Goal: Transaction & Acquisition: Purchase product/service

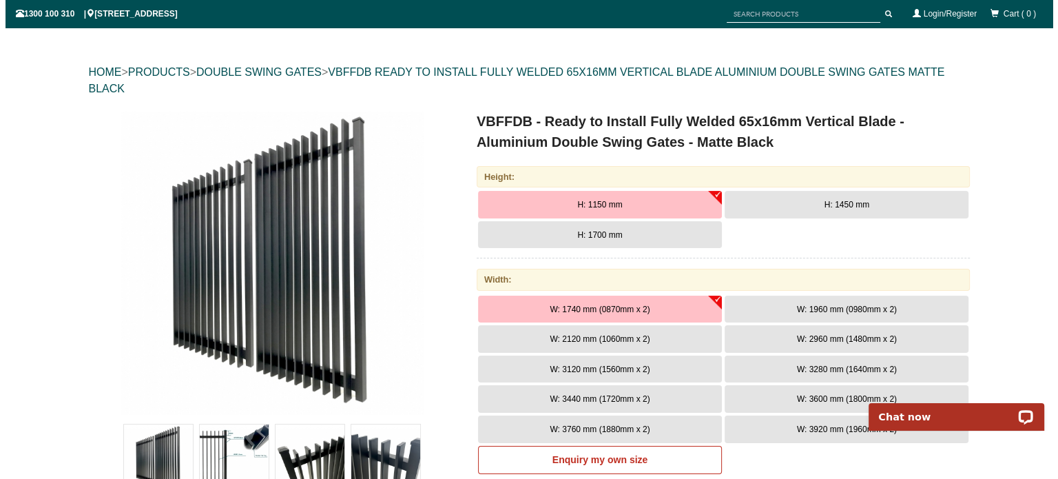
scroll to position [310, 0]
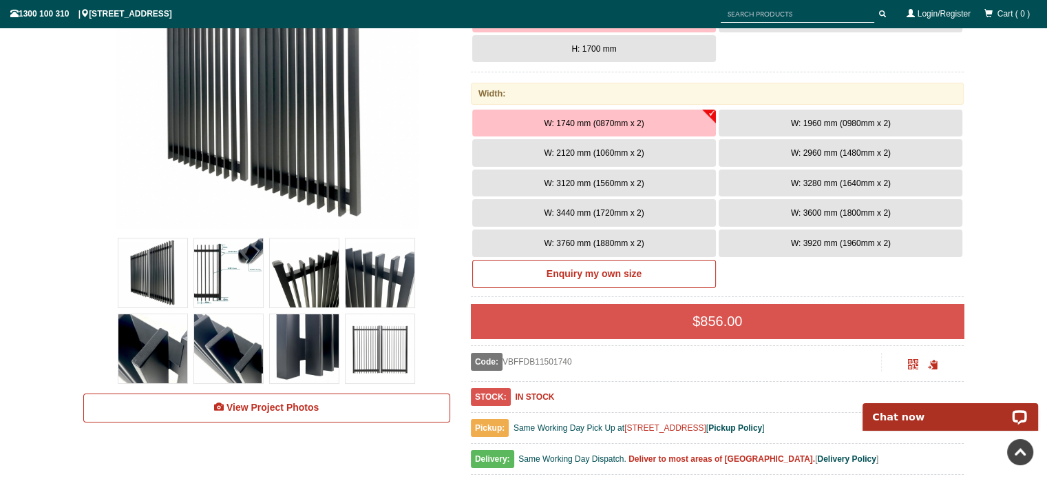
click at [384, 356] on img at bounding box center [380, 348] width 69 height 69
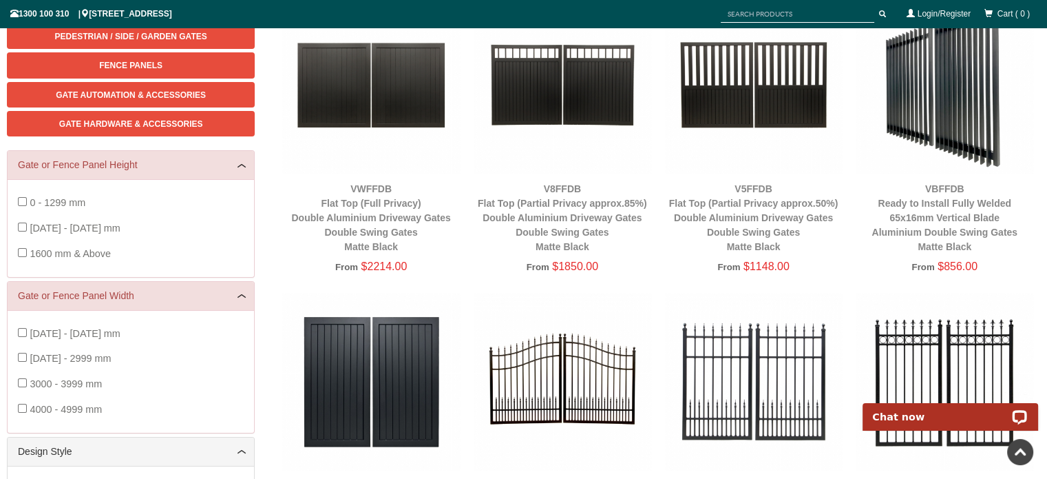
scroll to position [103, 0]
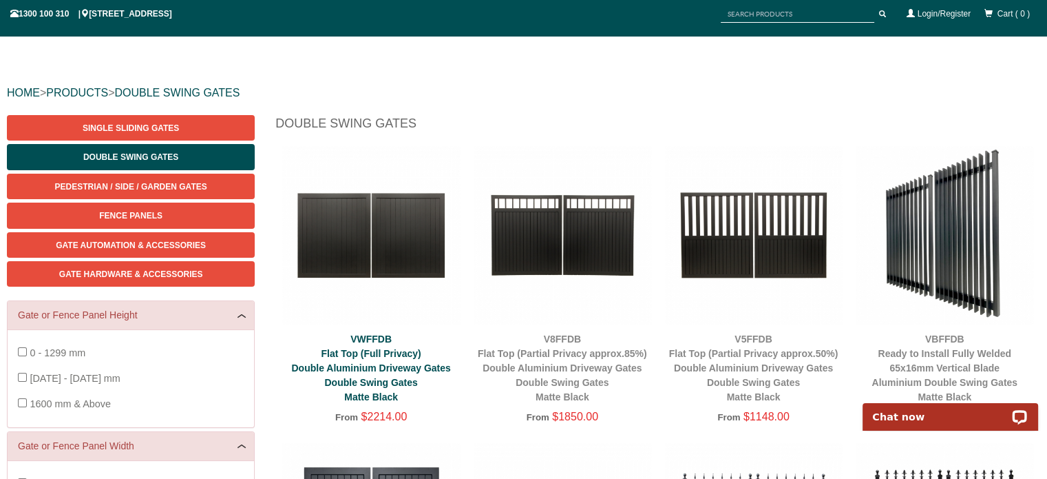
click at [355, 342] on link "VWFFDB Flat Top (Full Privacy) Double Aluminium Driveway Gates Double Swing Gat…" at bounding box center [370, 367] width 159 height 69
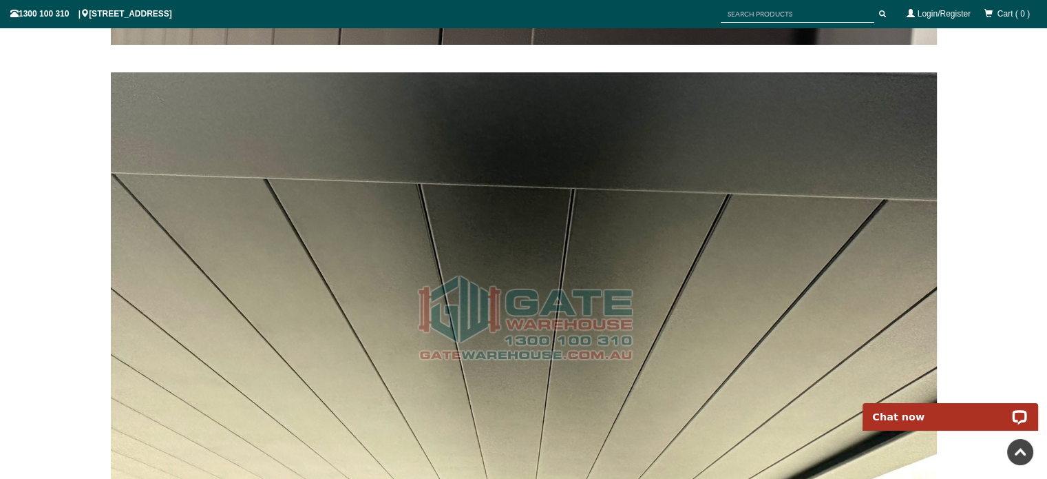
scroll to position [5406, 0]
